Goal: Task Accomplishment & Management: Manage account settings

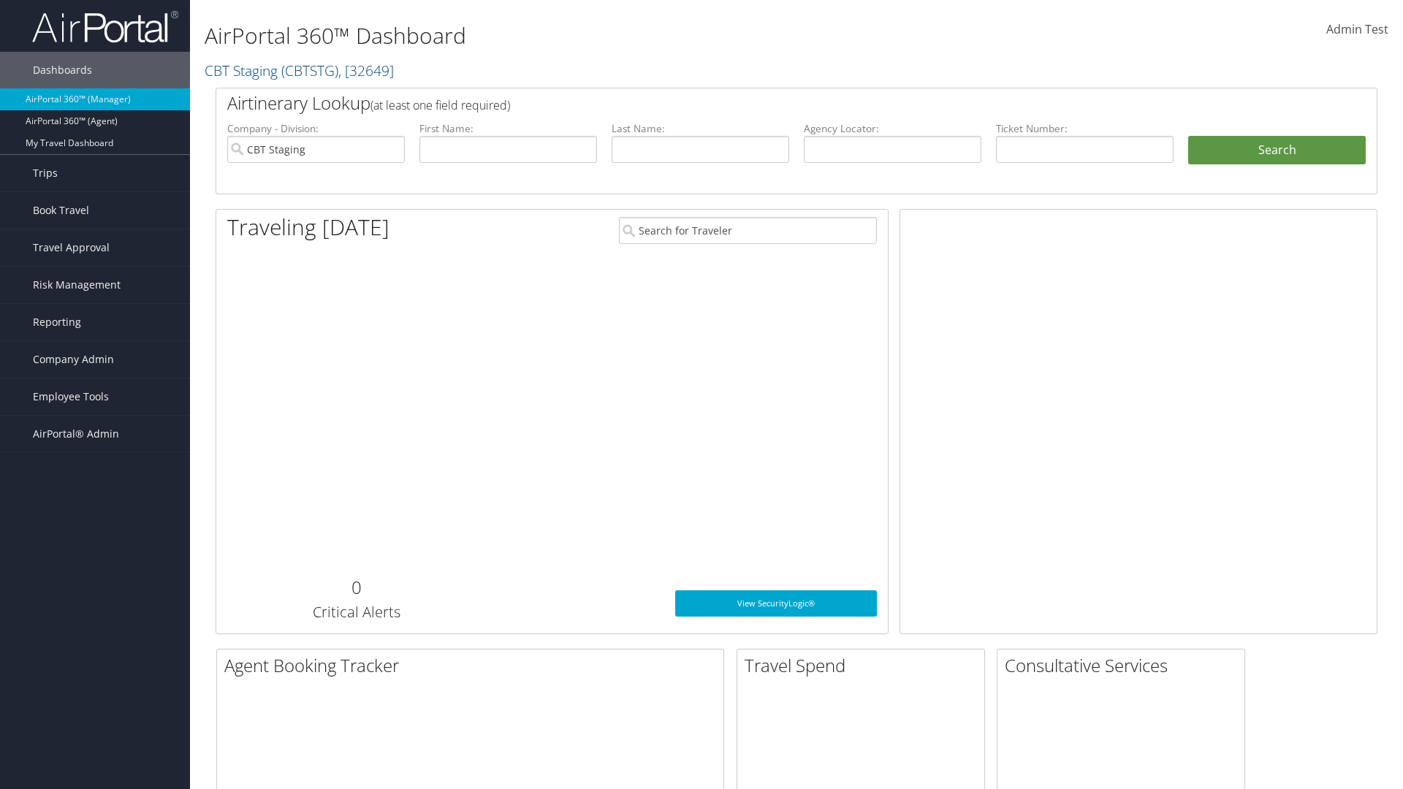
click at [95, 359] on span "Company Admin" at bounding box center [73, 359] width 81 height 37
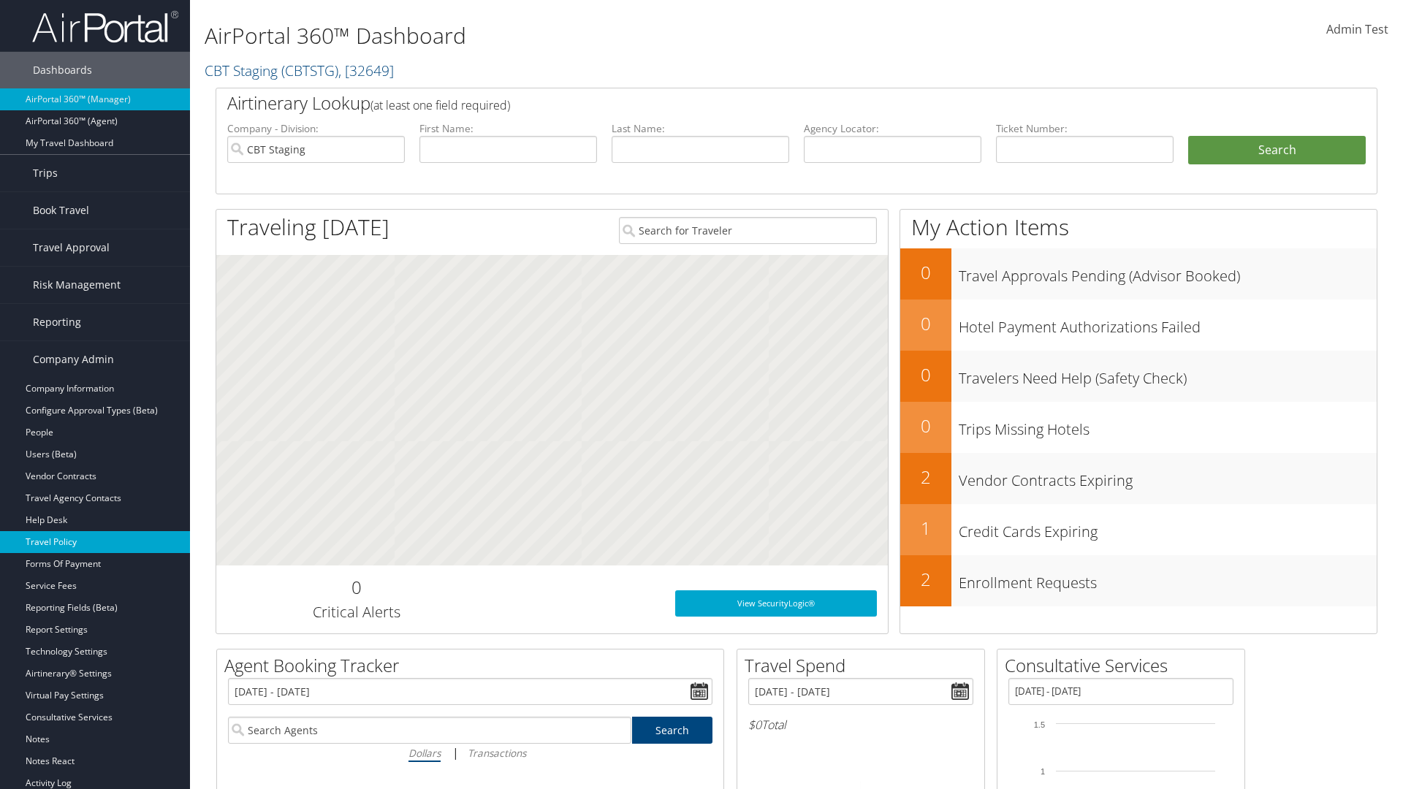
click at [95, 542] on link "Travel Policy" at bounding box center [95, 542] width 190 height 22
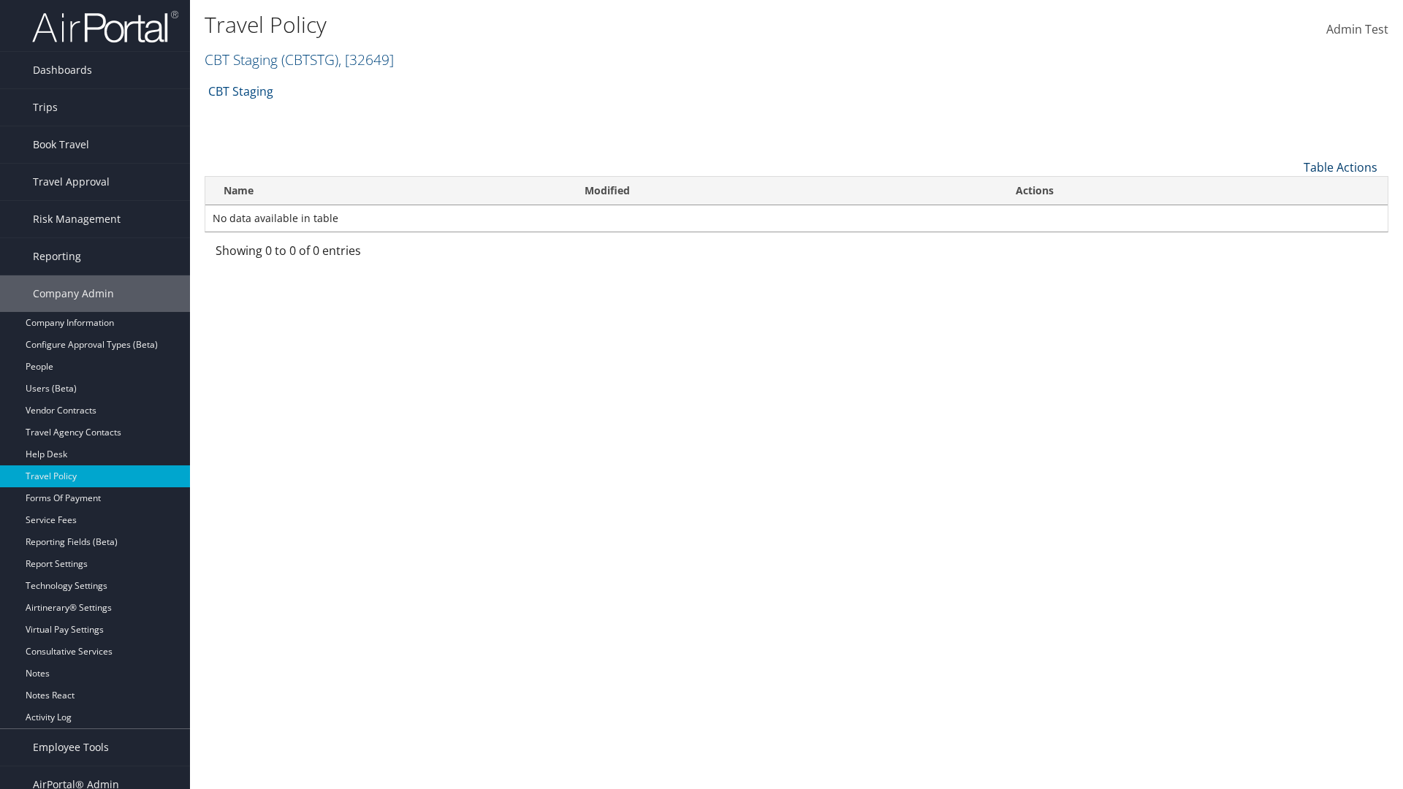
click at [1340, 167] on link "Table Actions" at bounding box center [1340, 167] width 74 height 16
click at [1291, 189] on link "Add New Policy" at bounding box center [1291, 190] width 192 height 25
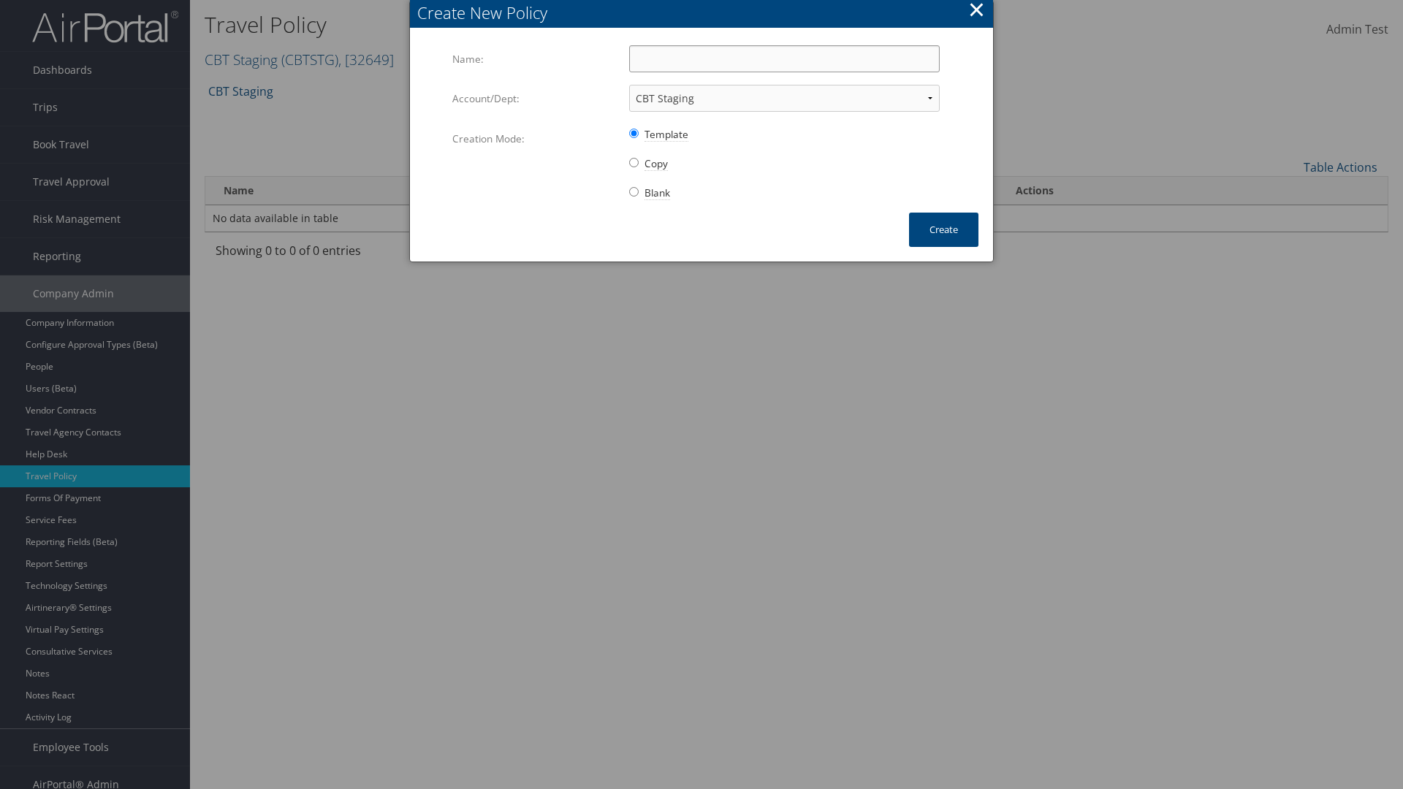
click at [784, 58] on input "Name:" at bounding box center [784, 58] width 310 height 27
type input "Auto Policy for 1479"
click at [943, 229] on button "Create" at bounding box center [943, 230] width 69 height 34
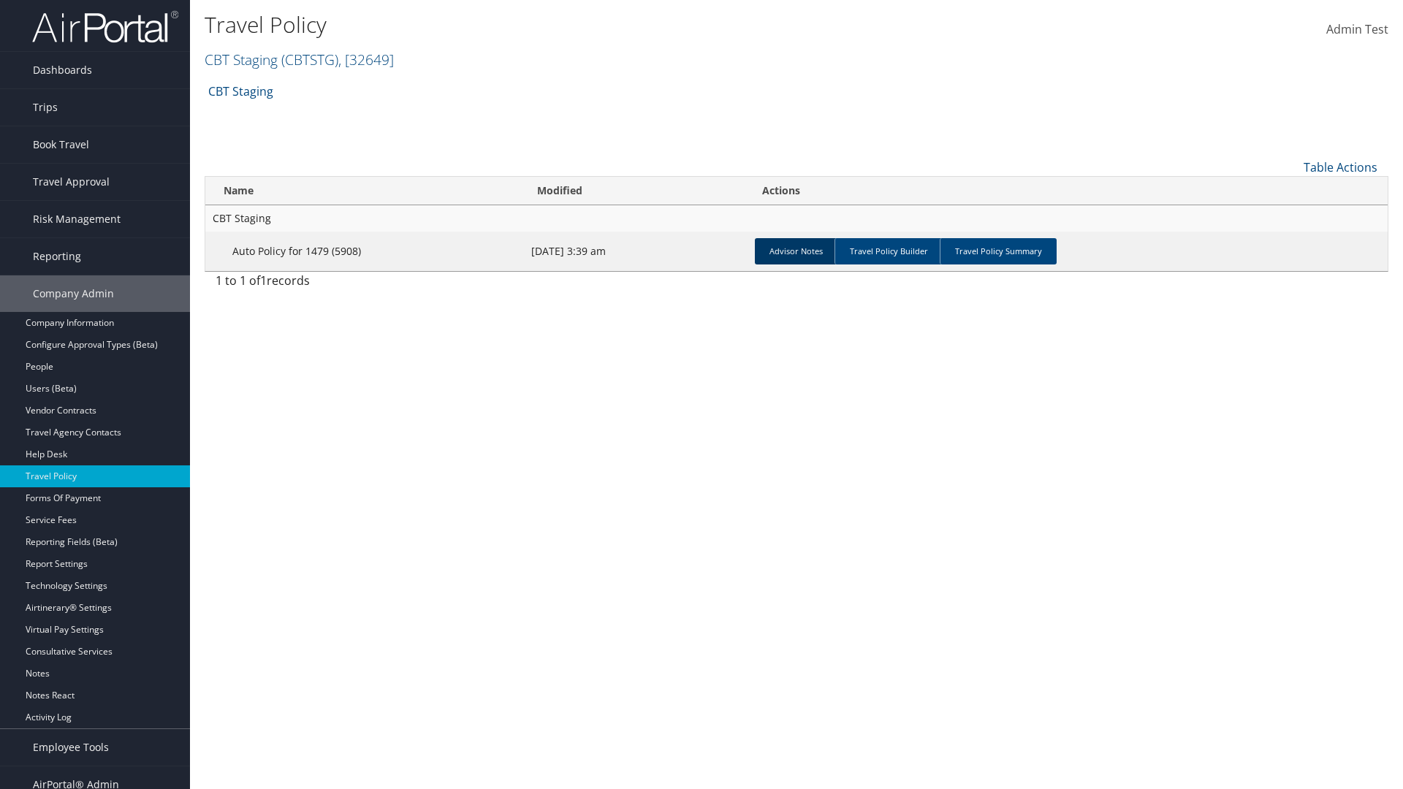
click at [796, 251] on link "Advisor Notes" at bounding box center [796, 251] width 83 height 26
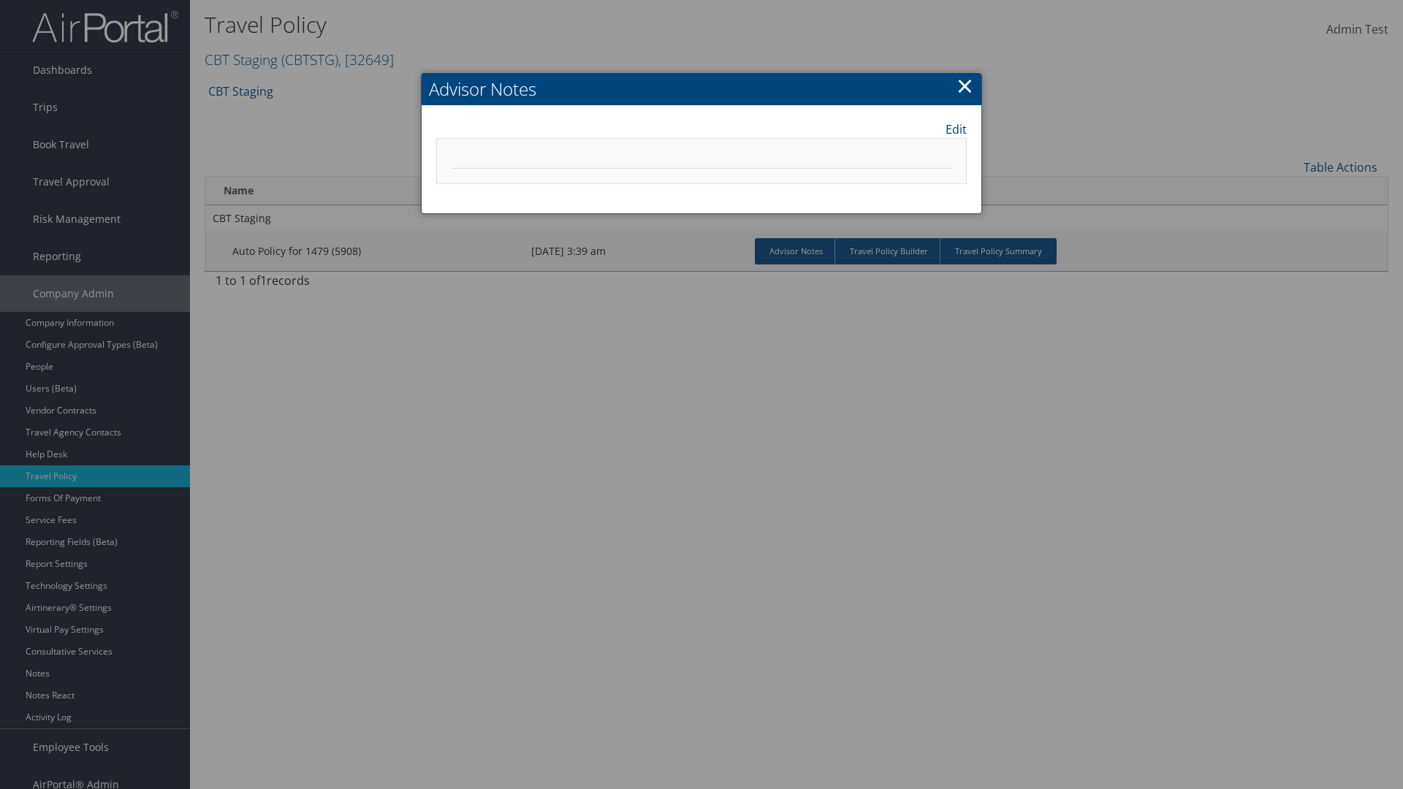
click at [956, 129] on link "Edit" at bounding box center [955, 130] width 21 height 18
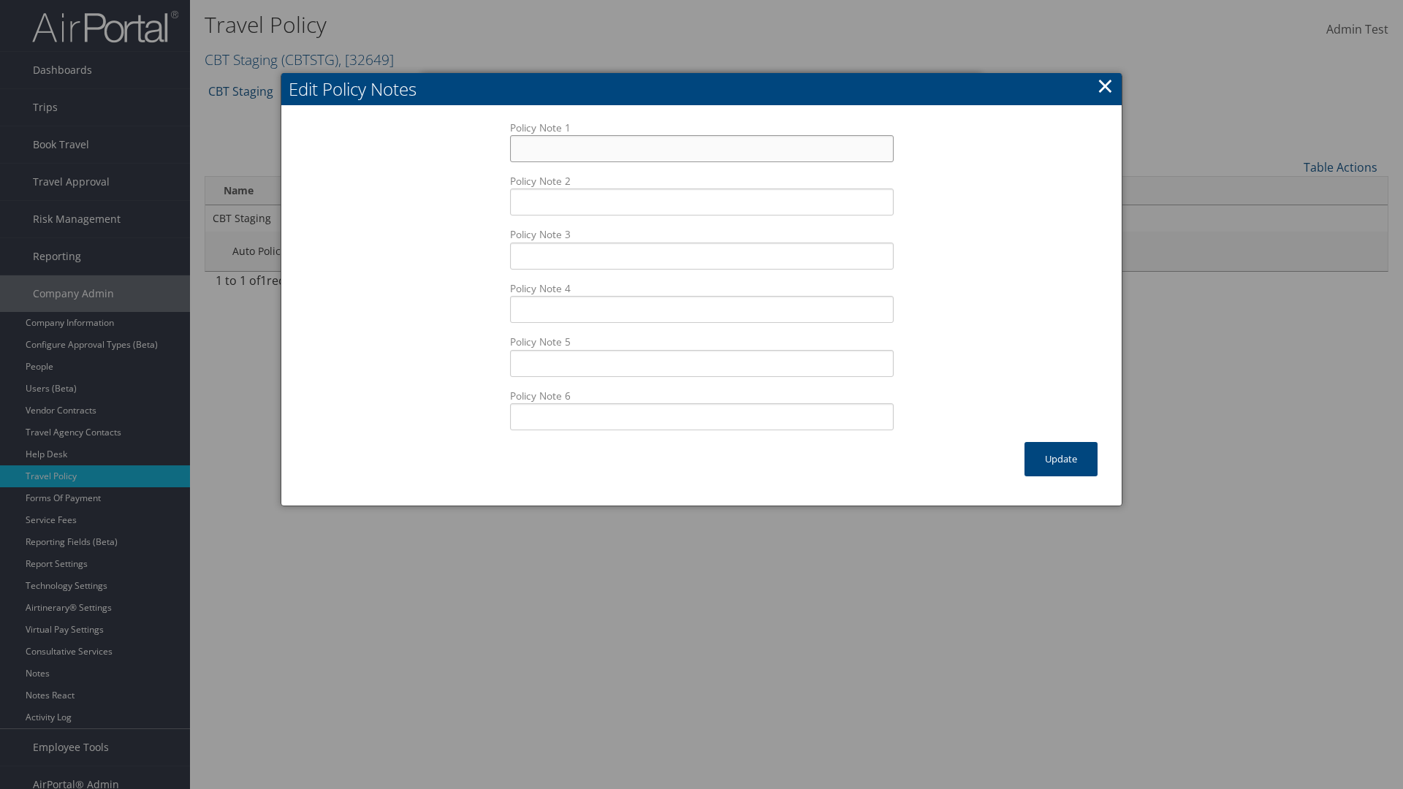
click at [701, 148] on input "Policy Note 1" at bounding box center [702, 148] width 384 height 27
type input "Auto Sample Text"
click at [1061, 459] on button "Update" at bounding box center [1060, 459] width 73 height 34
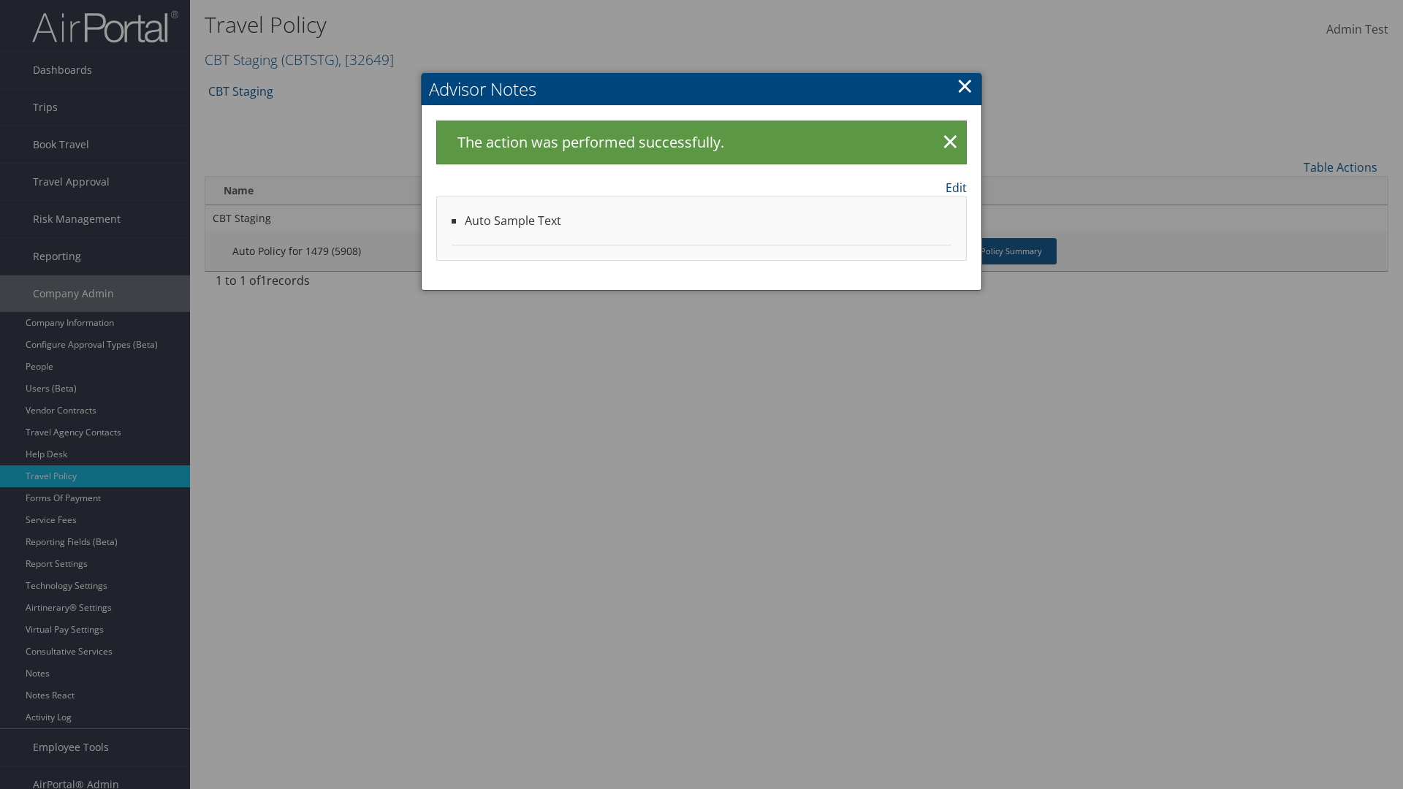
click at [956, 187] on link "Edit" at bounding box center [955, 188] width 21 height 18
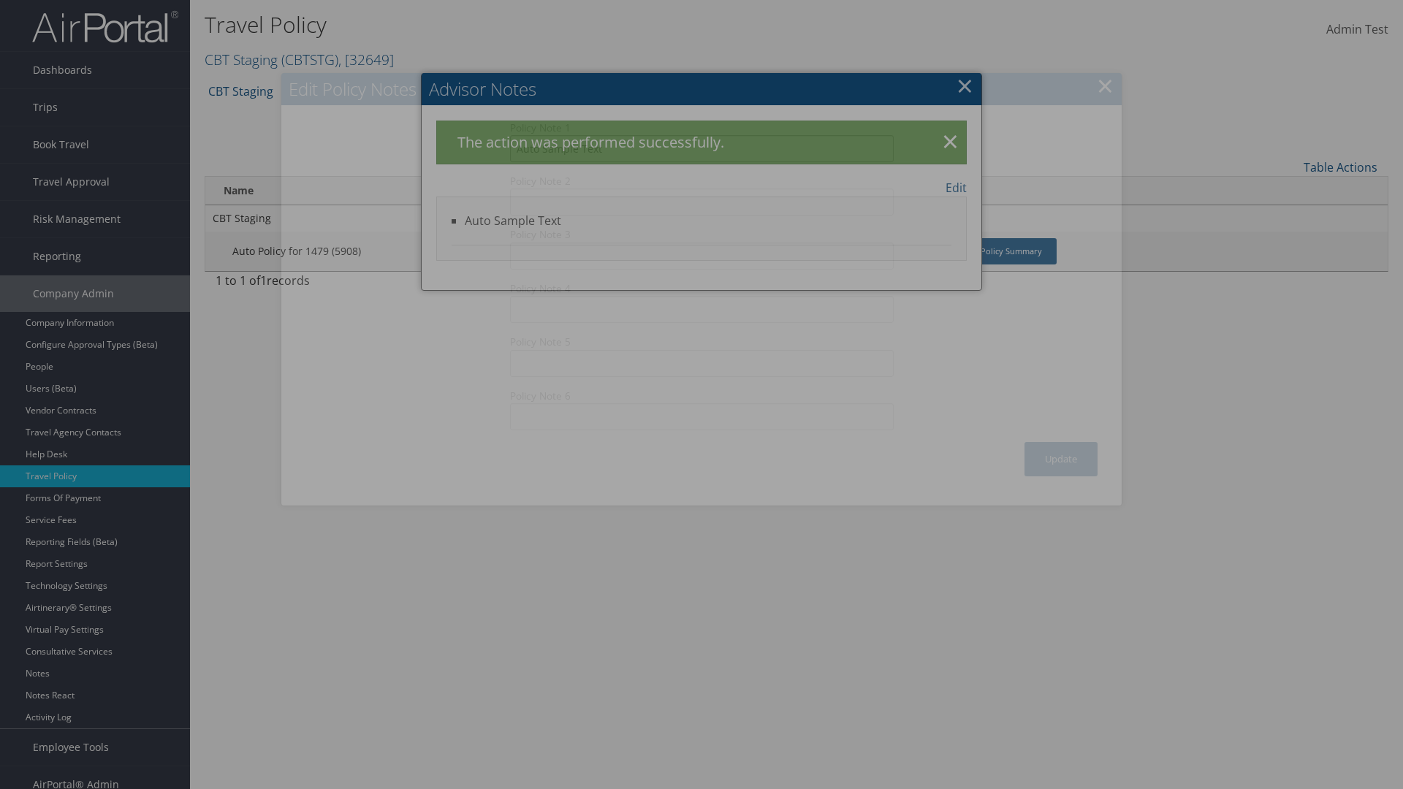
click at [701, 135] on input "Auto Sample Text" at bounding box center [702, 148] width 384 height 27
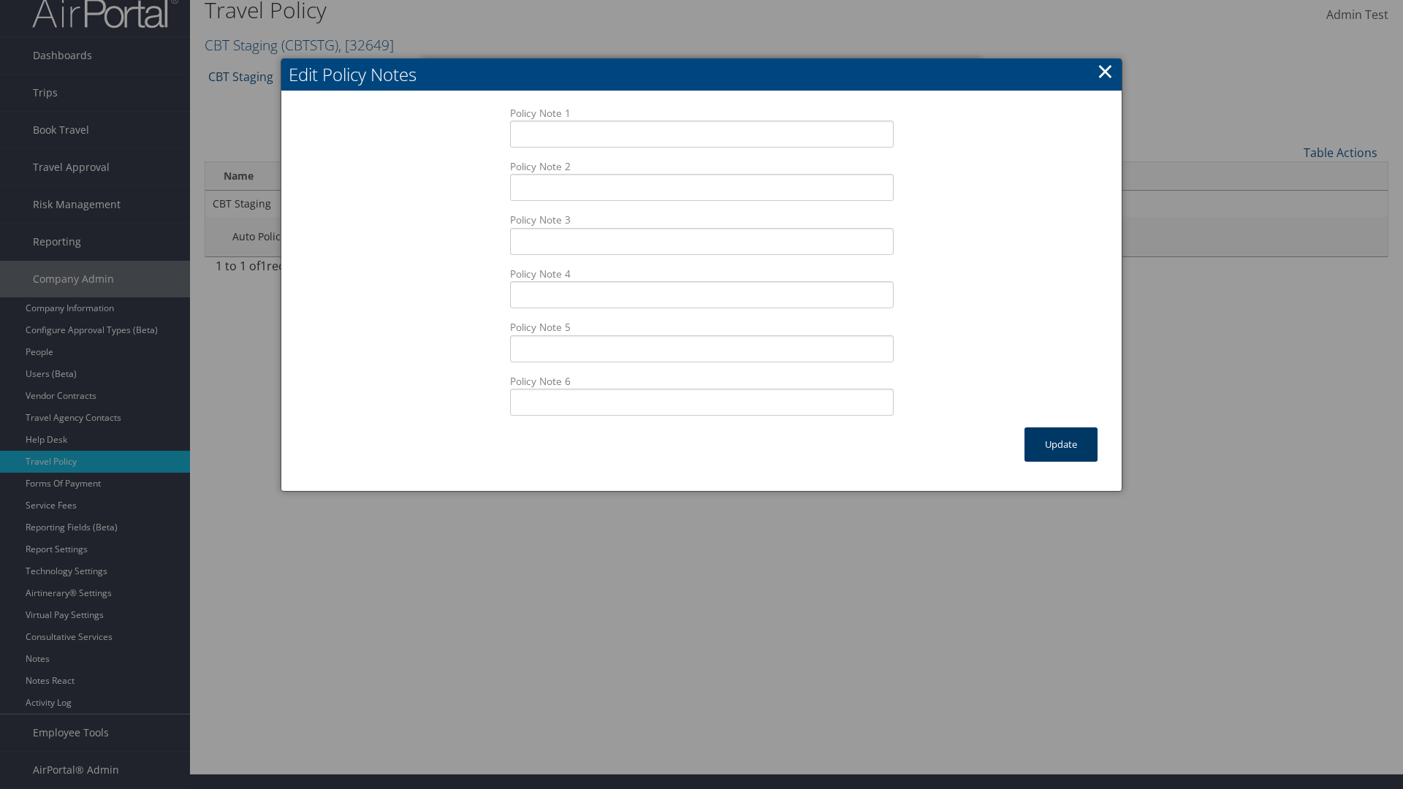
click at [1061, 444] on button "Update" at bounding box center [1060, 444] width 73 height 34
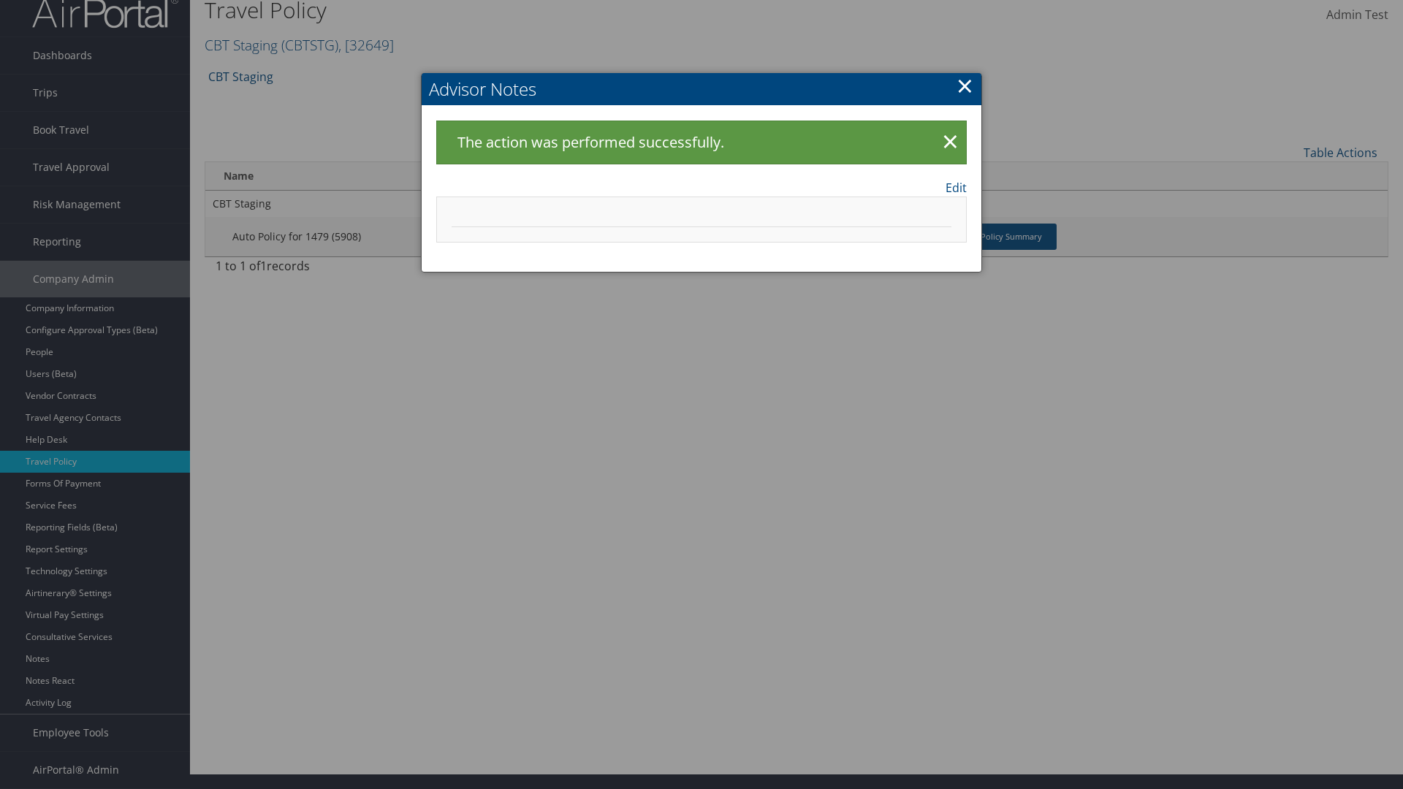
click at [964, 85] on link "×" at bounding box center [964, 85] width 17 height 29
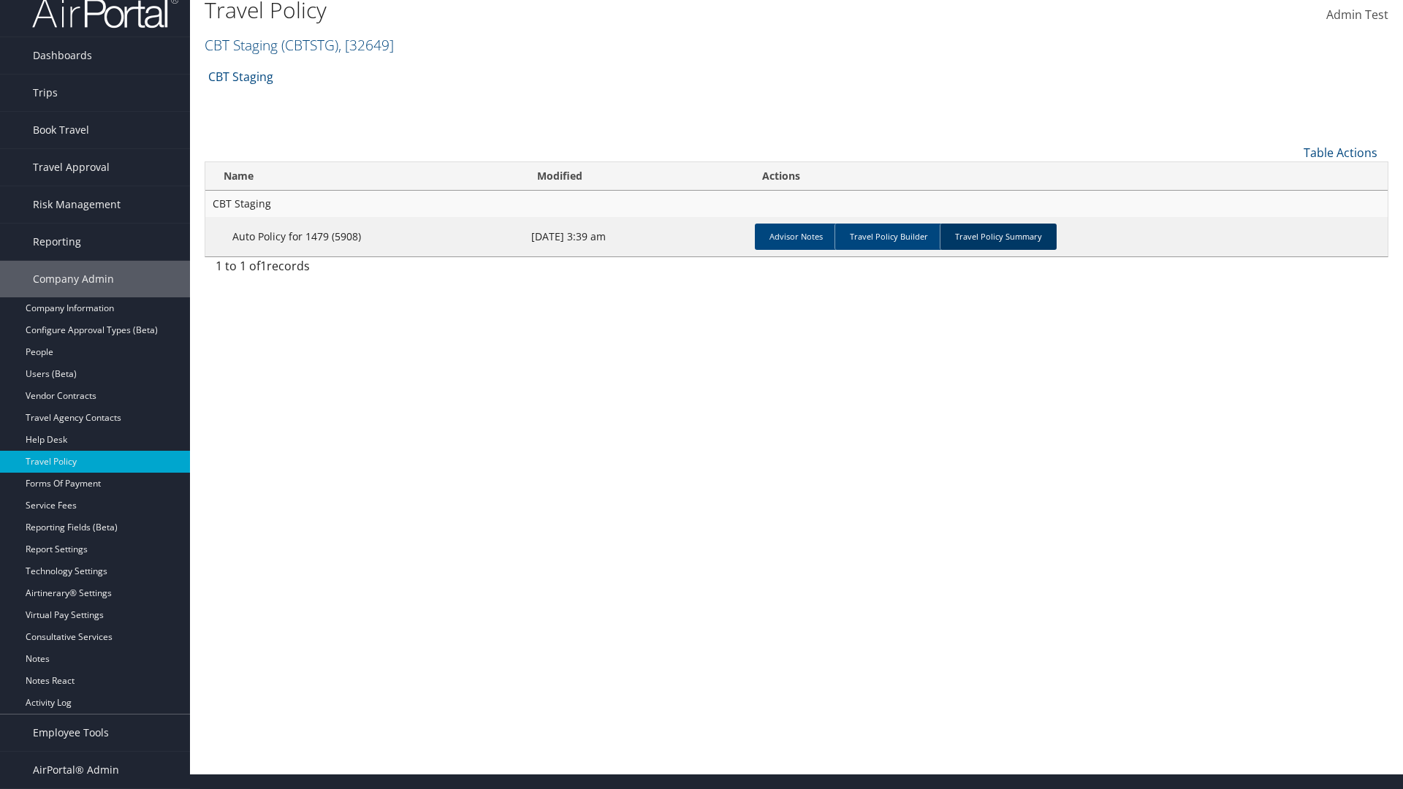
click at [998, 236] on link "Travel Policy Summary" at bounding box center [997, 237] width 117 height 26
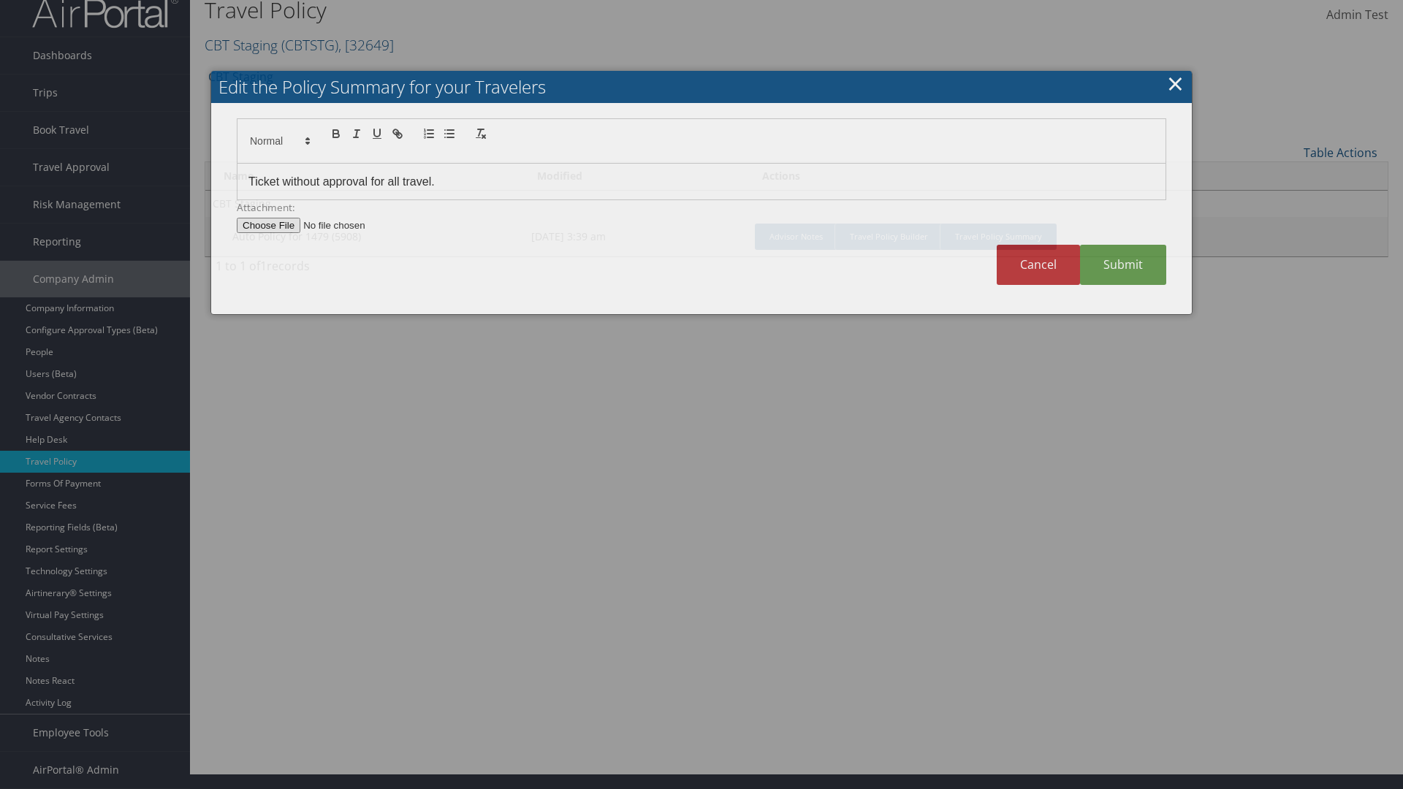
click at [701, 183] on p "Ticket without approval for all travel." at bounding box center [701, 181] width 906 height 19
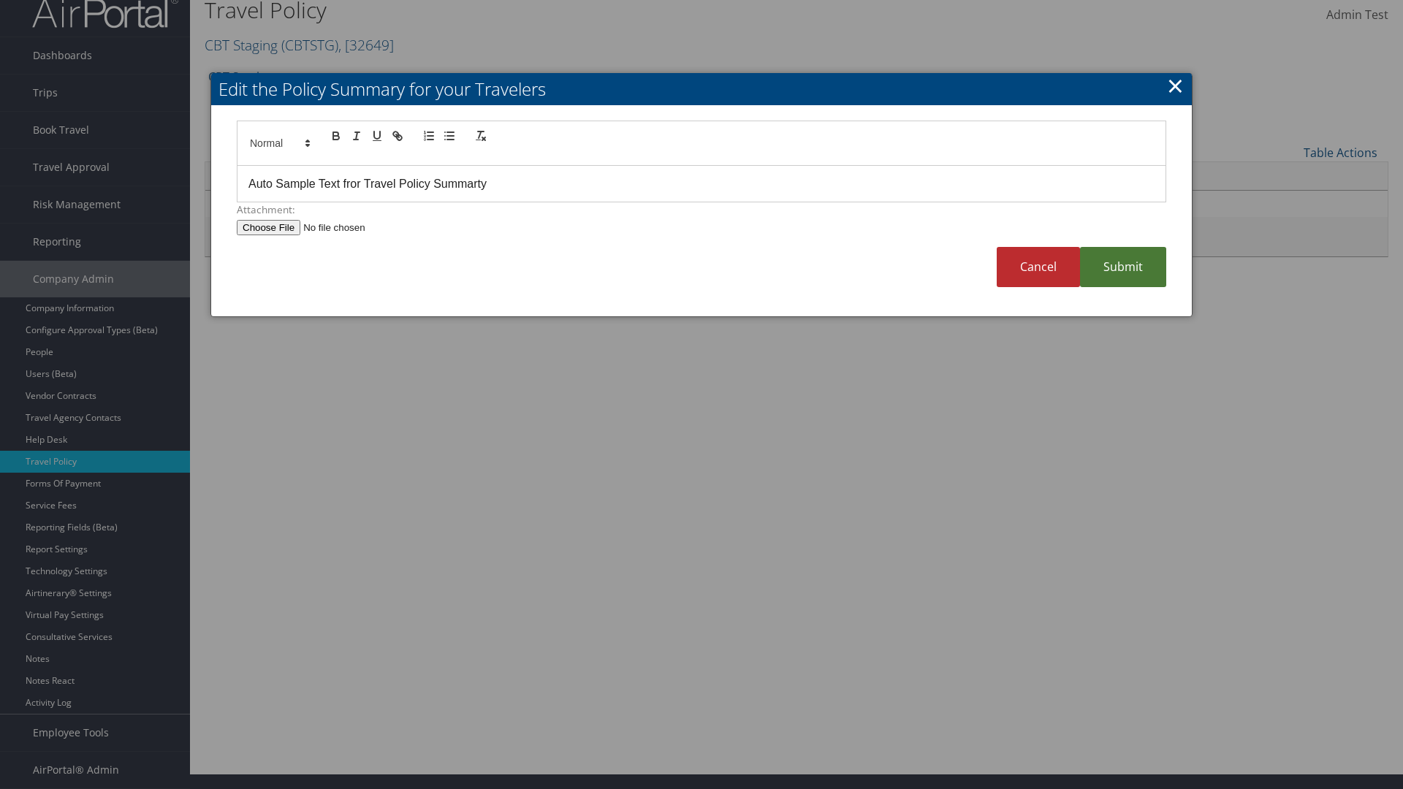
click at [1123, 267] on link "Submit" at bounding box center [1123, 267] width 86 height 40
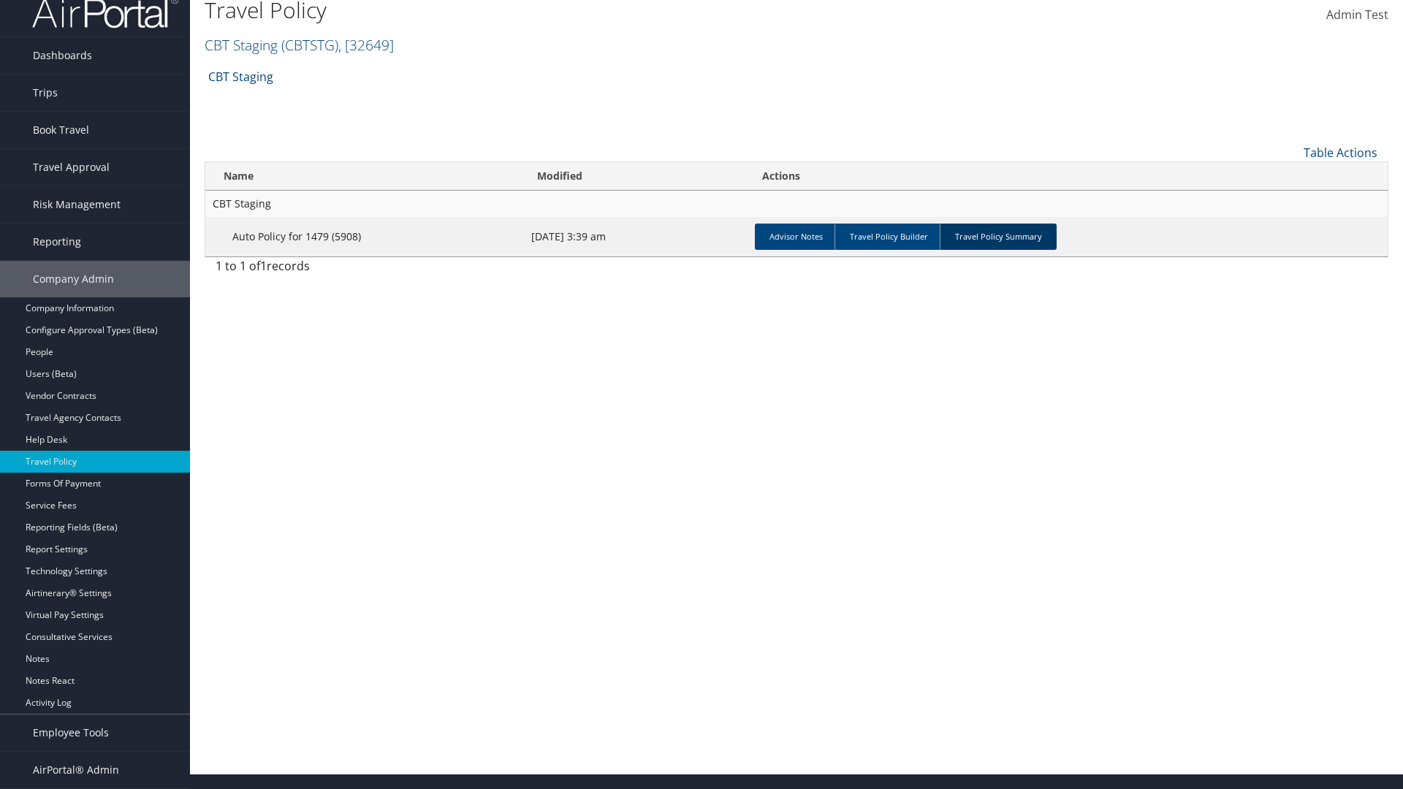
click at [998, 236] on link "Travel Policy Summary" at bounding box center [997, 237] width 117 height 26
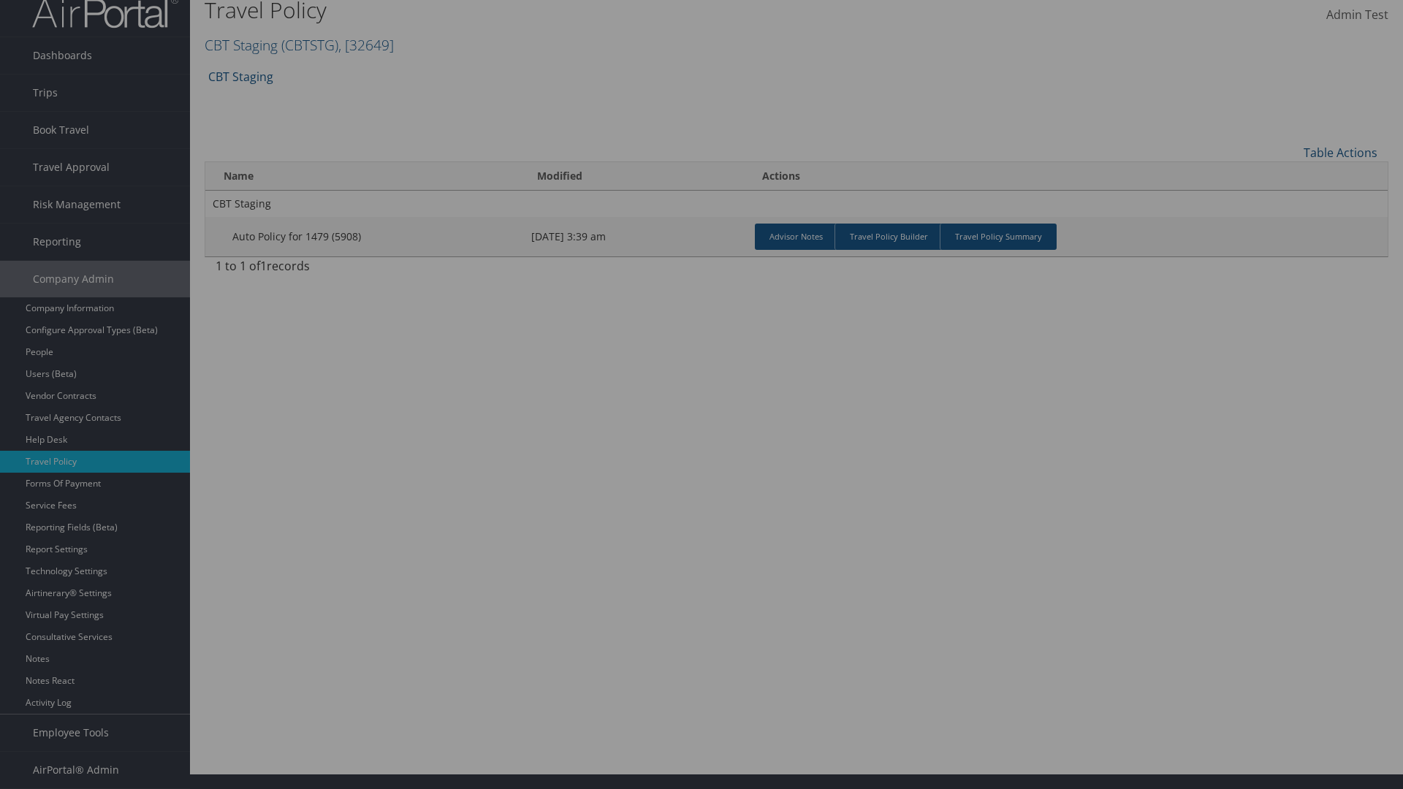
click at [701, 194] on p "Auto Sample Text fror Travel Policy Summarty" at bounding box center [701, 184] width 906 height 19
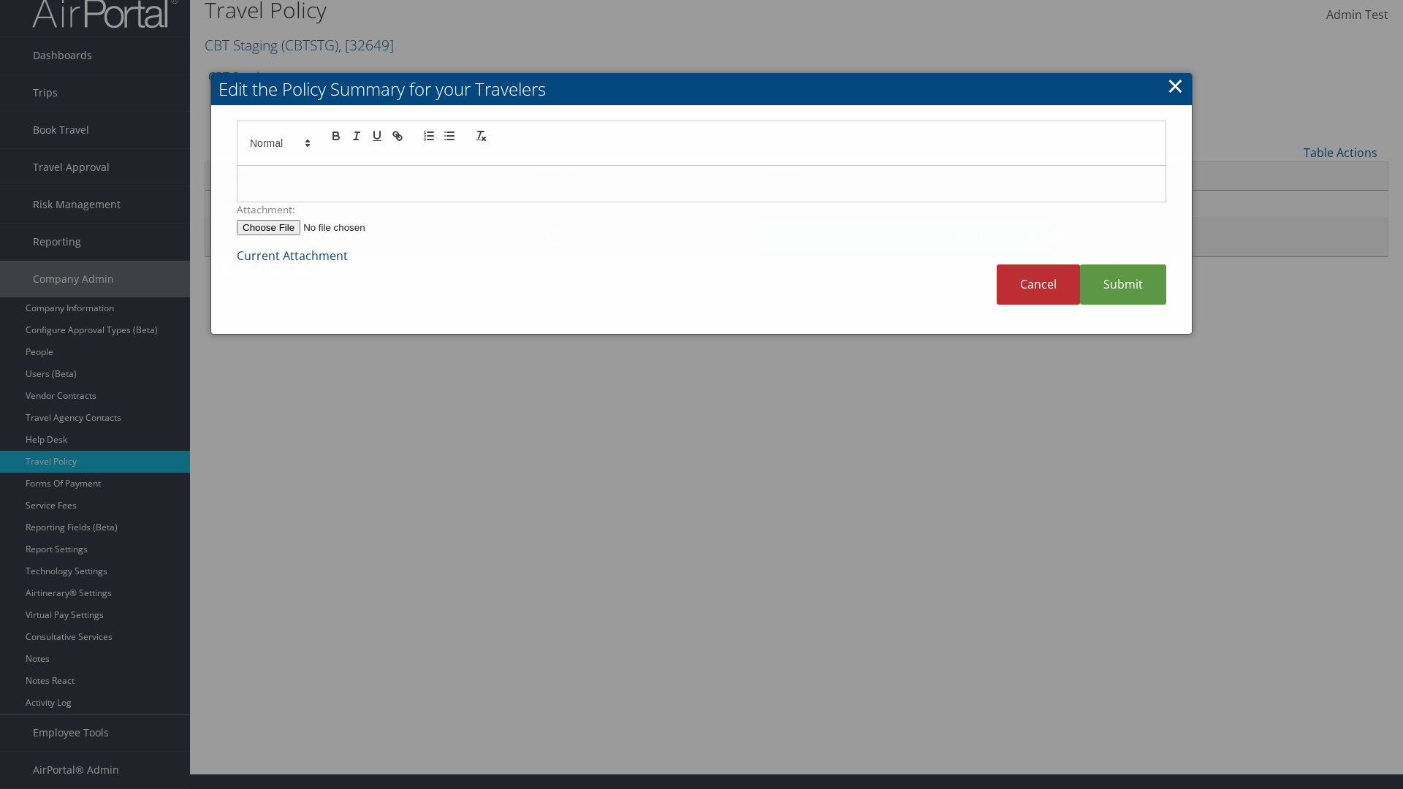
scroll to position [0, 0]
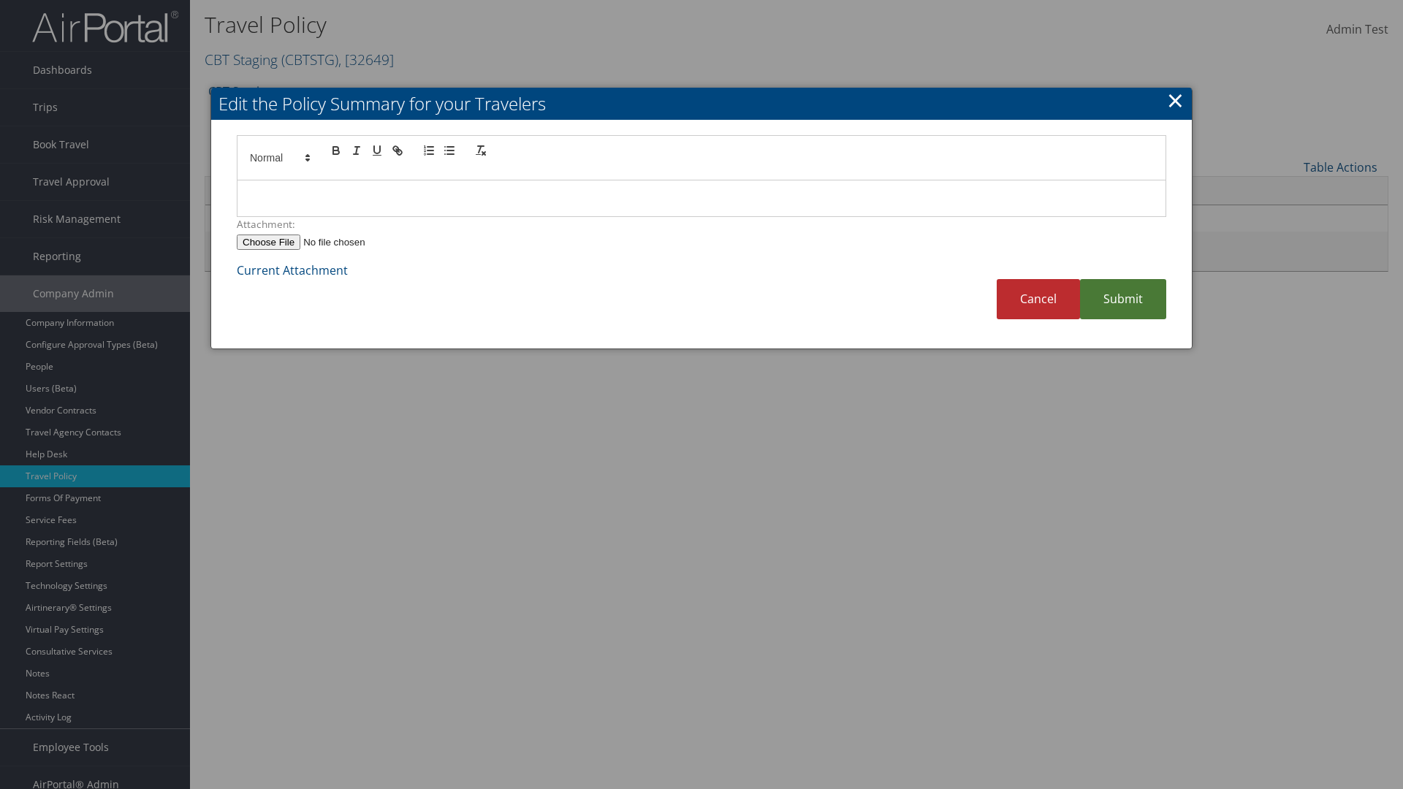
click at [1123, 299] on link "Submit" at bounding box center [1123, 299] width 86 height 40
